Goal: Find specific page/section: Find specific page/section

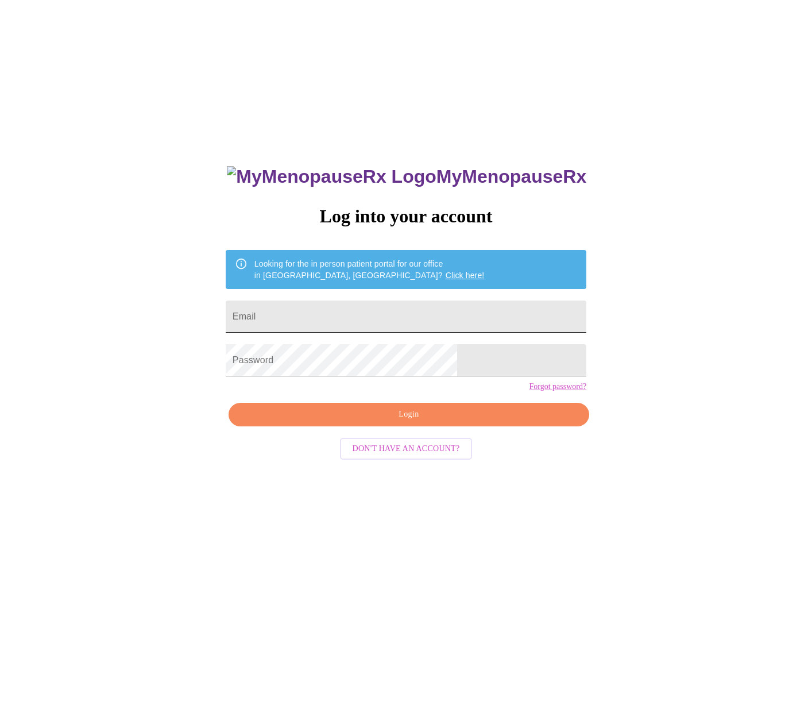
click at [363, 307] on input "Email" at bounding box center [406, 316] width 361 height 32
type input "[EMAIL_ADDRESS][DOMAIN_NAME]"
click at [377, 422] on span "Login" at bounding box center [409, 414] width 334 height 14
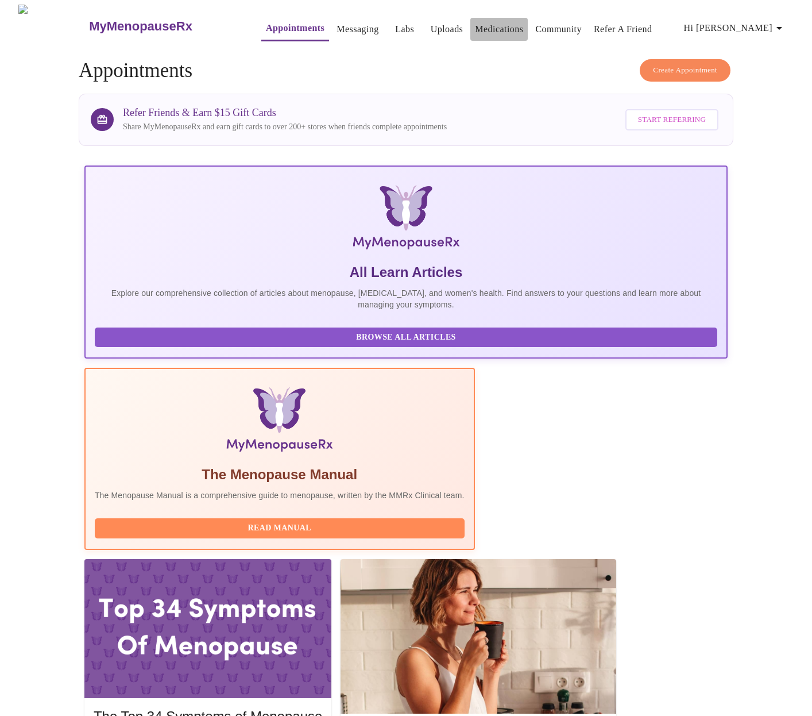
click at [480, 24] on link "Medications" at bounding box center [499, 29] width 48 height 16
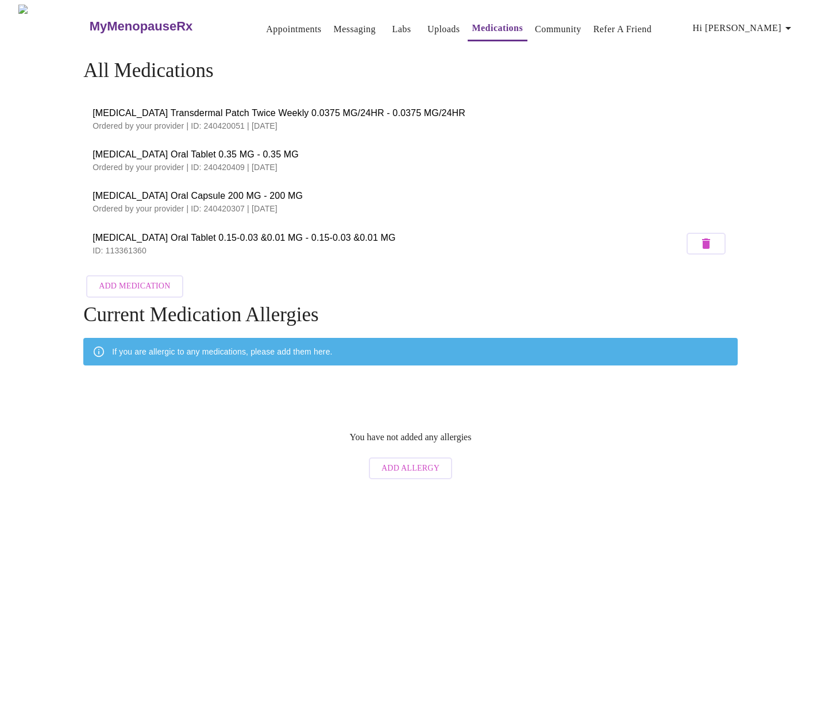
click at [314, 122] on p "Ordered by your provider | ID: 240420051 | [DATE]" at bounding box center [410, 125] width 636 height 11
